Goal: Transaction & Acquisition: Purchase product/service

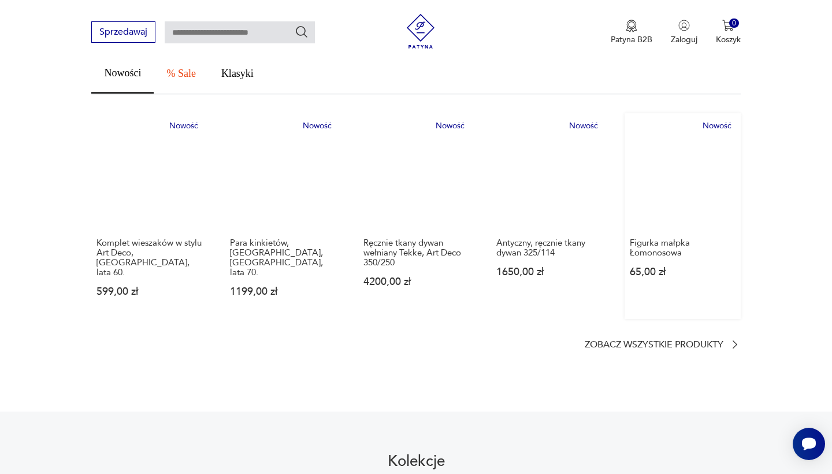
scroll to position [669, 0]
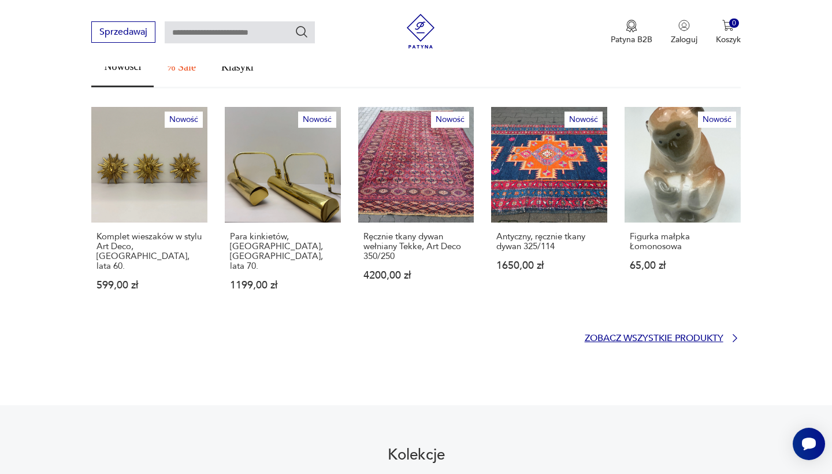
click at [644, 335] on p "Zobacz wszystkie produkty" at bounding box center [654, 339] width 139 height 8
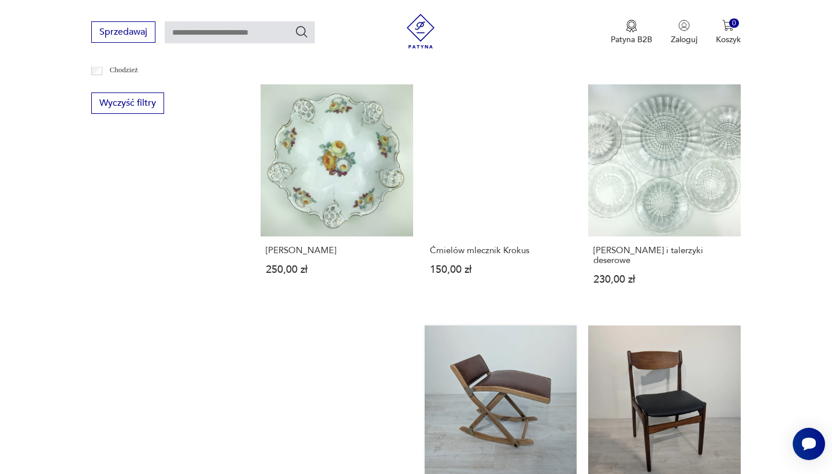
scroll to position [835, 0]
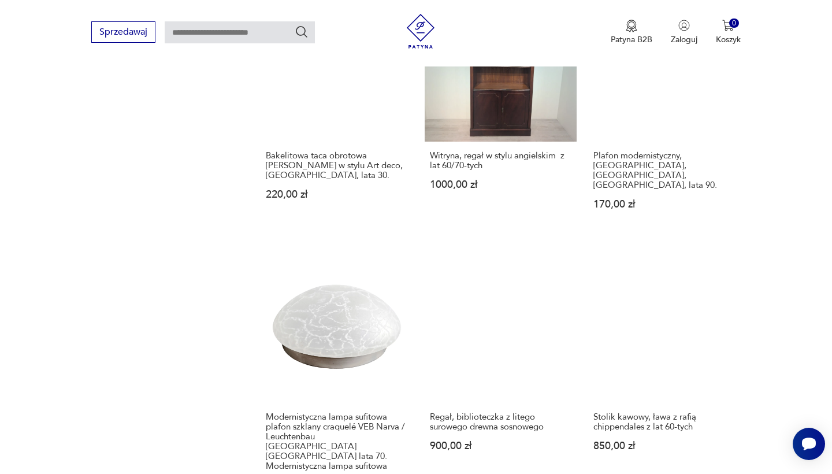
scroll to position [929, 0]
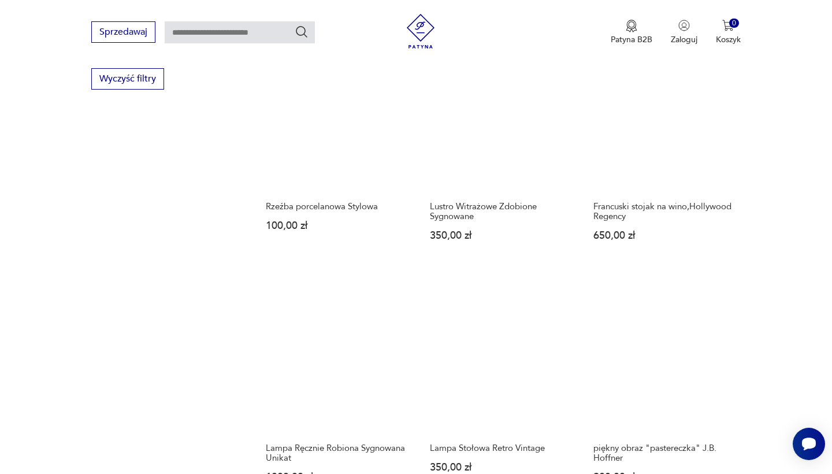
scroll to position [800, 0]
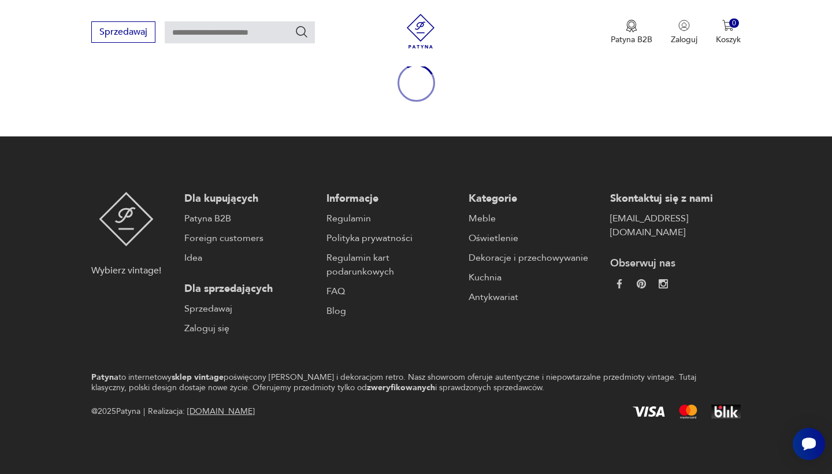
scroll to position [134, 0]
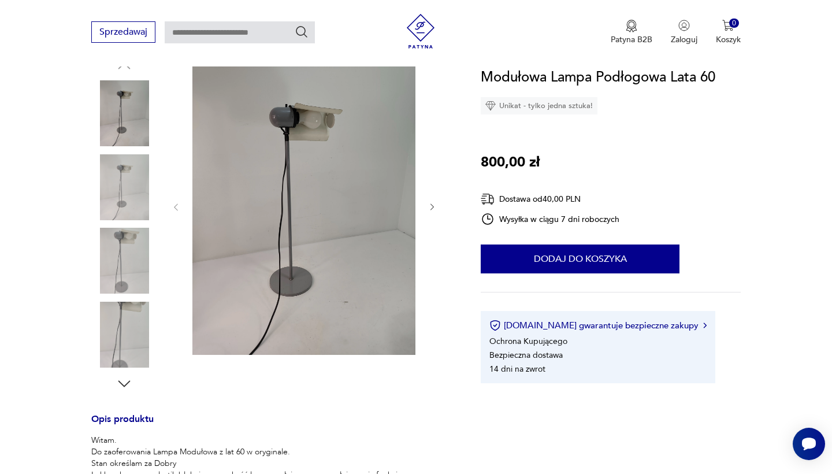
click at [432, 207] on icon "button" at bounding box center [433, 207] width 10 height 10
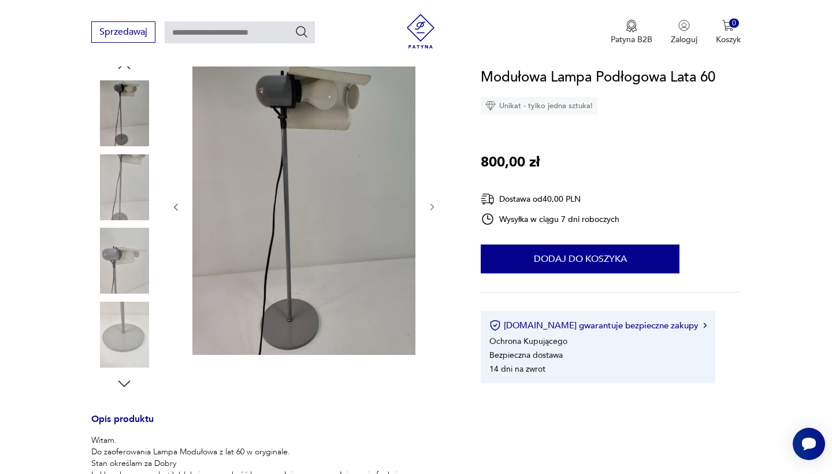
click at [432, 207] on icon "button" at bounding box center [433, 207] width 10 height 10
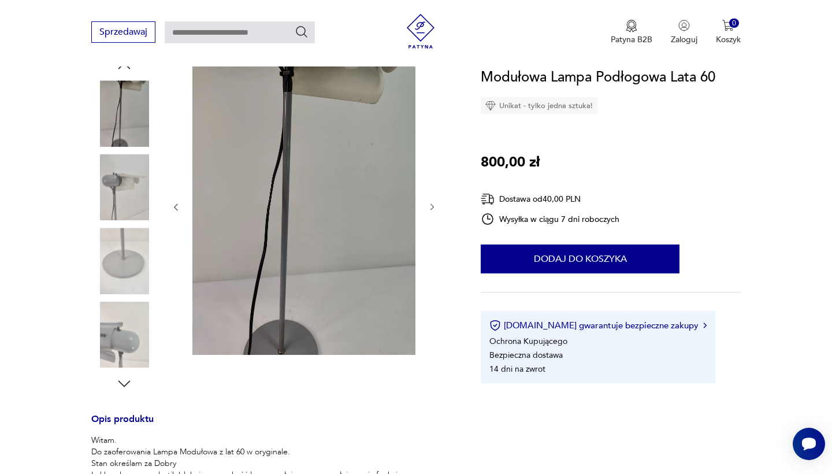
click at [432, 207] on icon "button" at bounding box center [433, 207] width 10 height 10
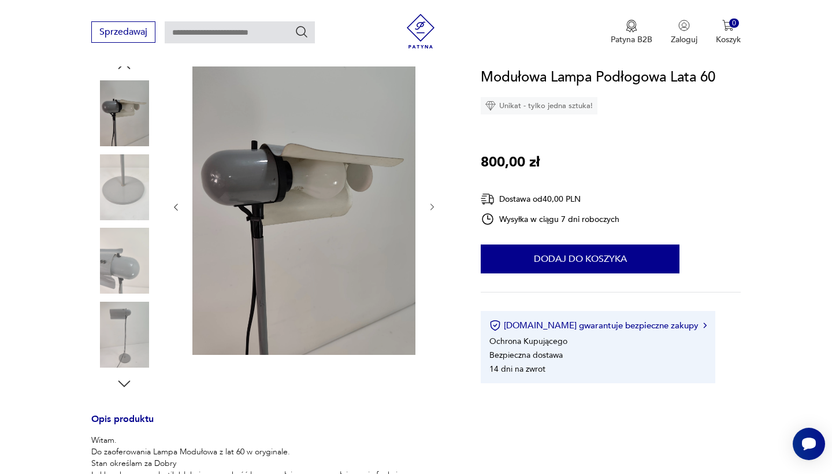
click at [432, 207] on icon "button" at bounding box center [433, 207] width 10 height 10
